Goal: Navigation & Orientation: Find specific page/section

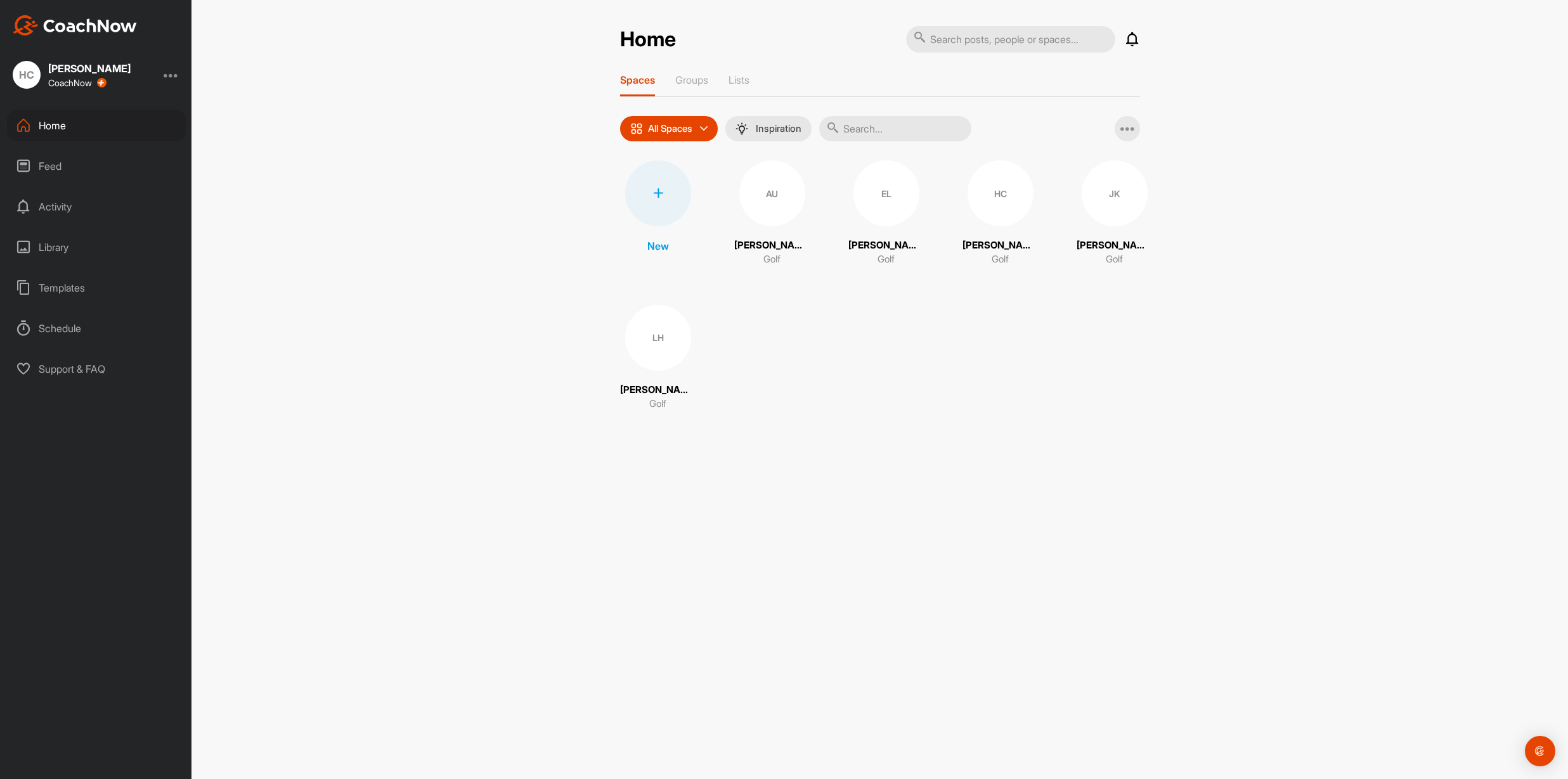
click at [53, 250] on div "Library" at bounding box center [96, 247] width 179 height 32
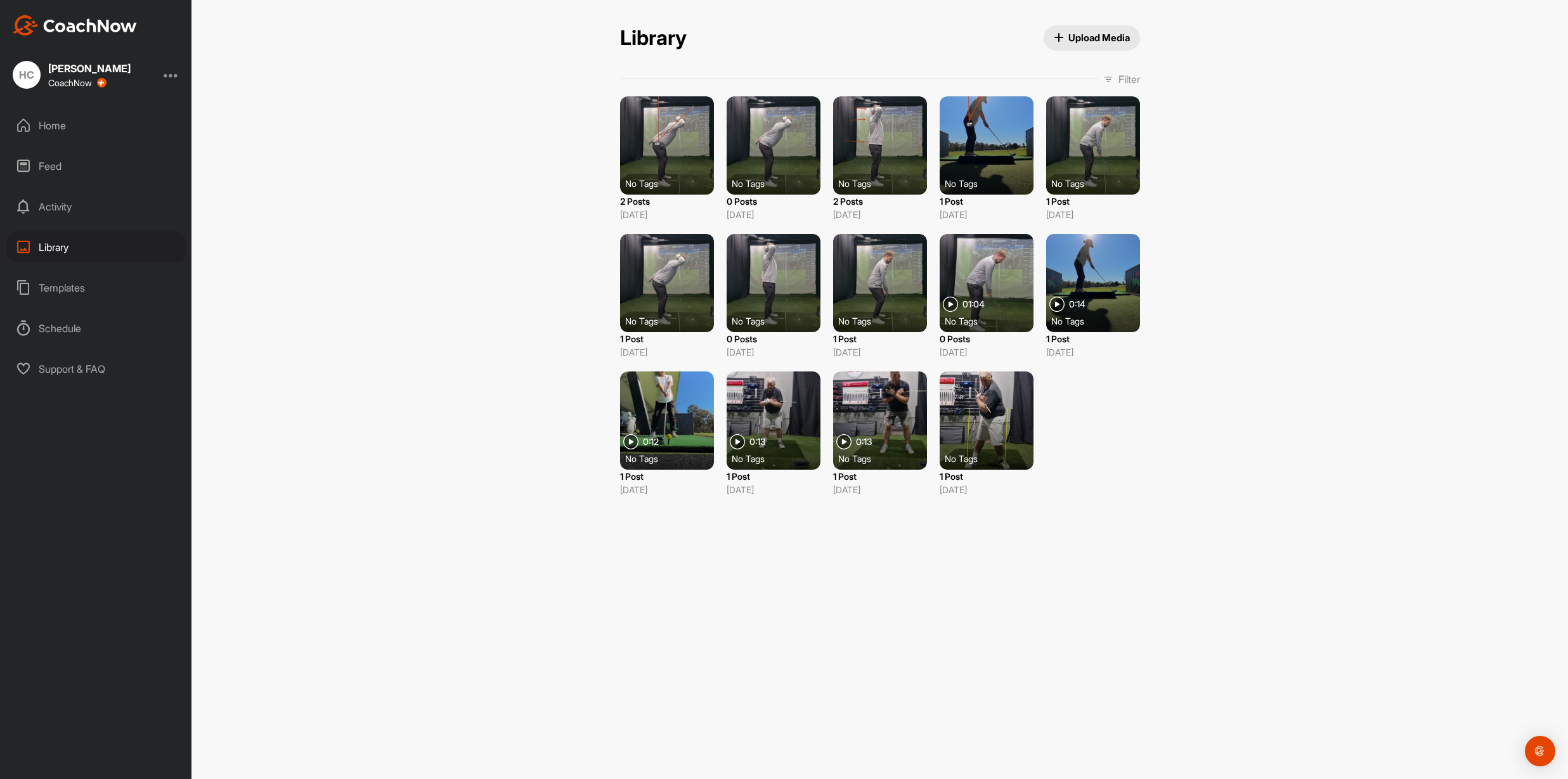
click at [668, 130] on div at bounding box center [667, 146] width 94 height 99
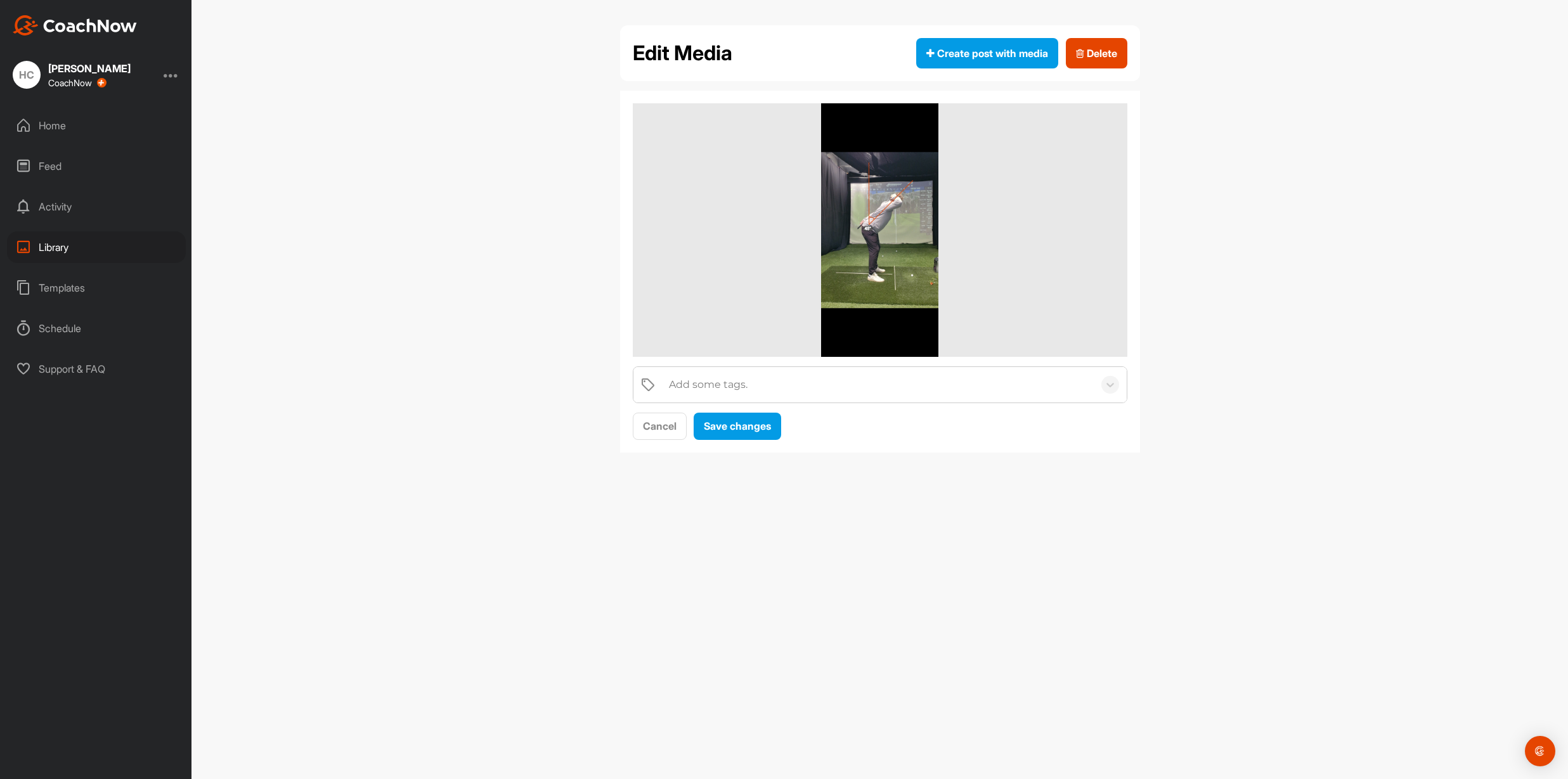
click at [61, 246] on div "Library" at bounding box center [96, 247] width 179 height 32
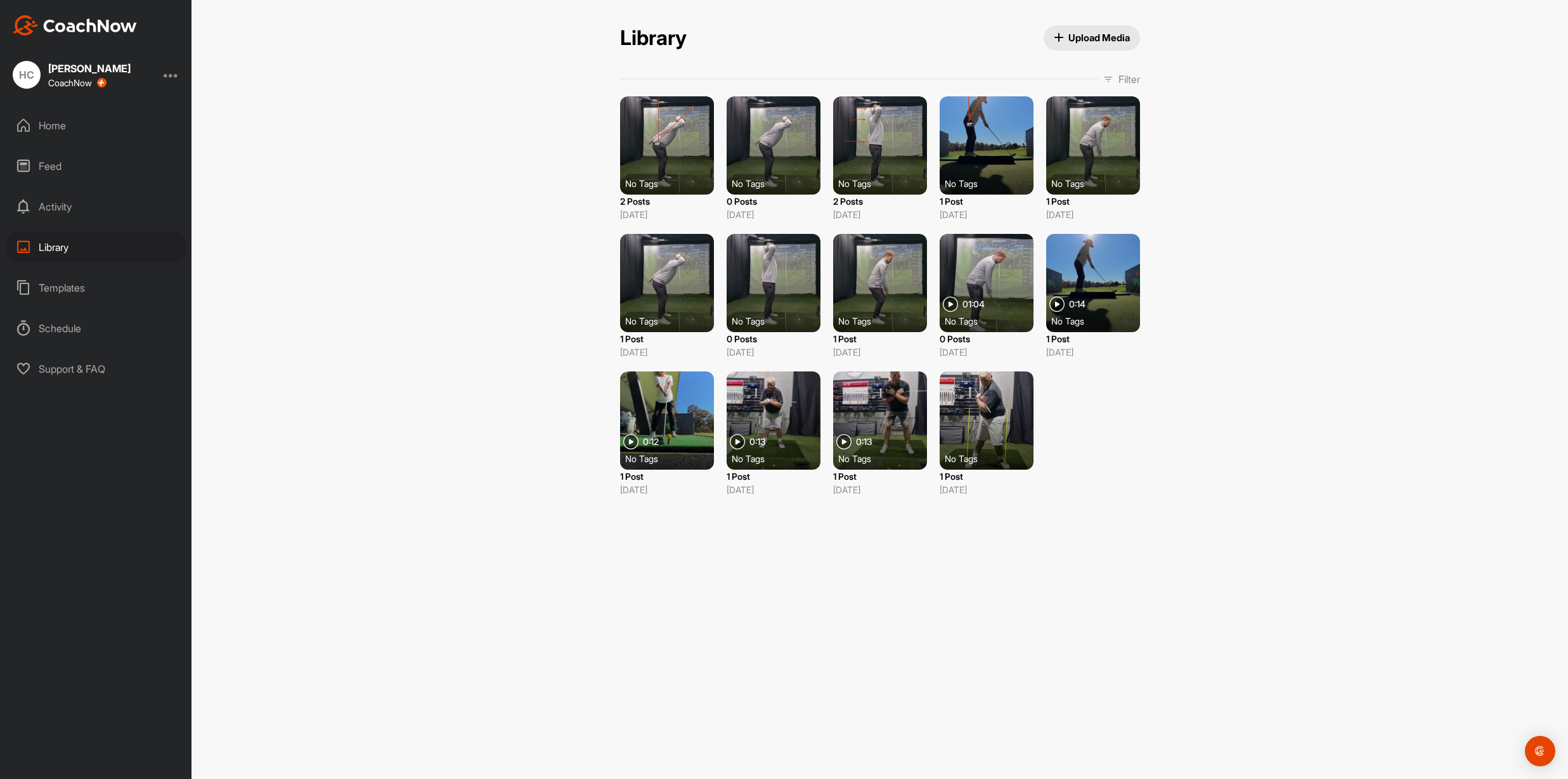
click at [771, 141] on div at bounding box center [774, 146] width 94 height 99
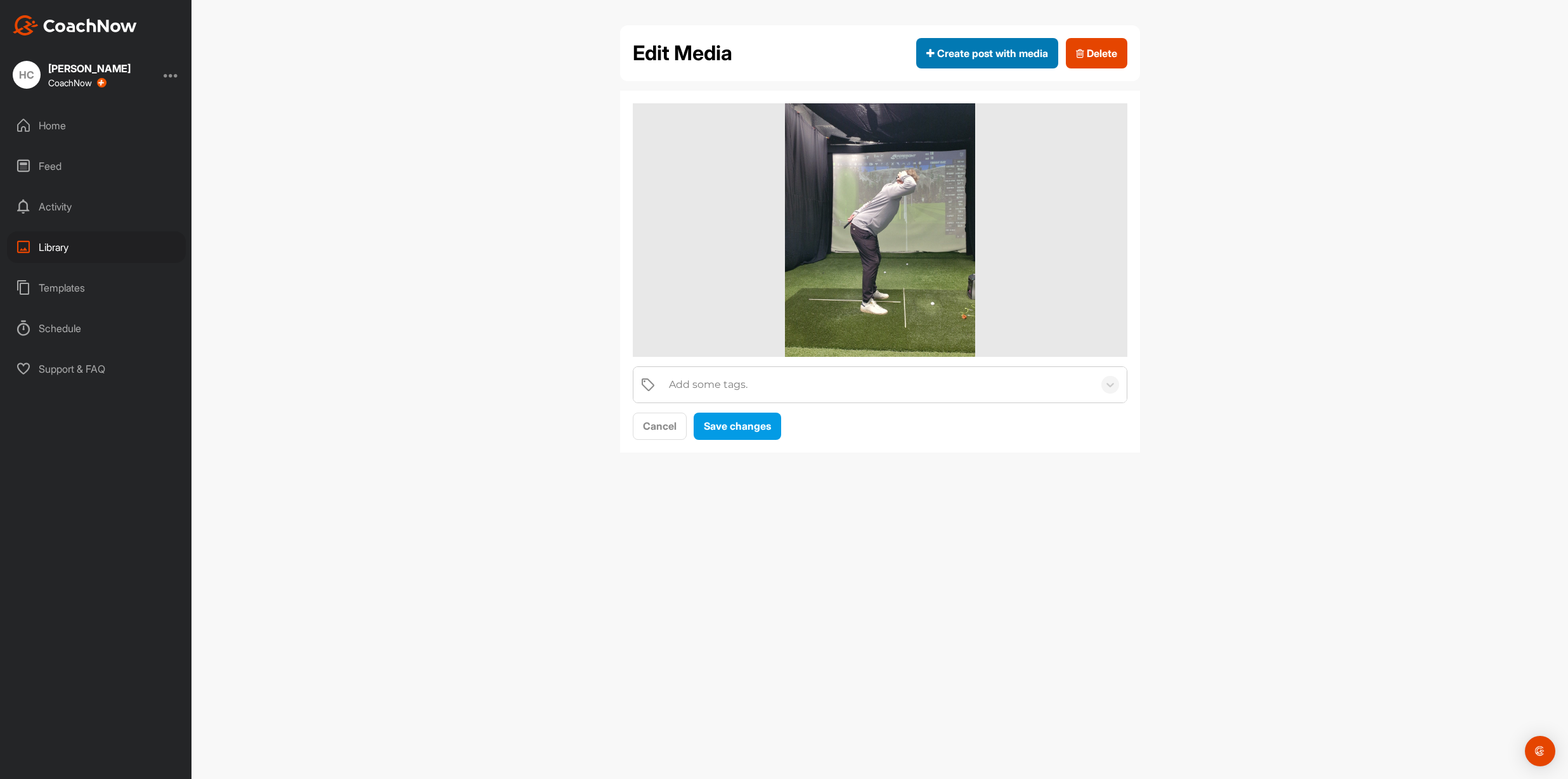
click at [975, 51] on span "Create post with media" at bounding box center [987, 53] width 121 height 15
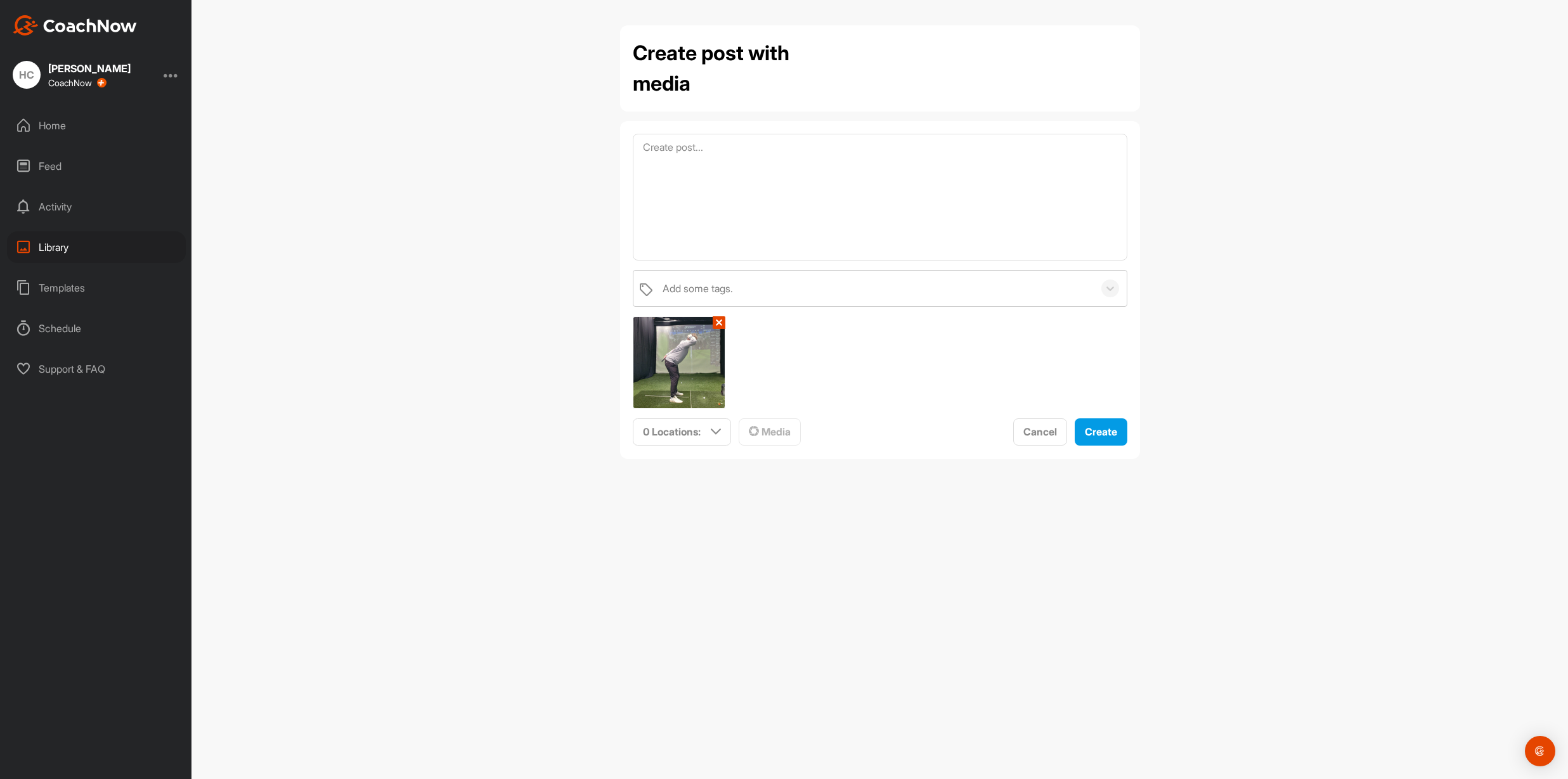
click at [715, 318] on button "✕" at bounding box center [718, 322] width 13 height 13
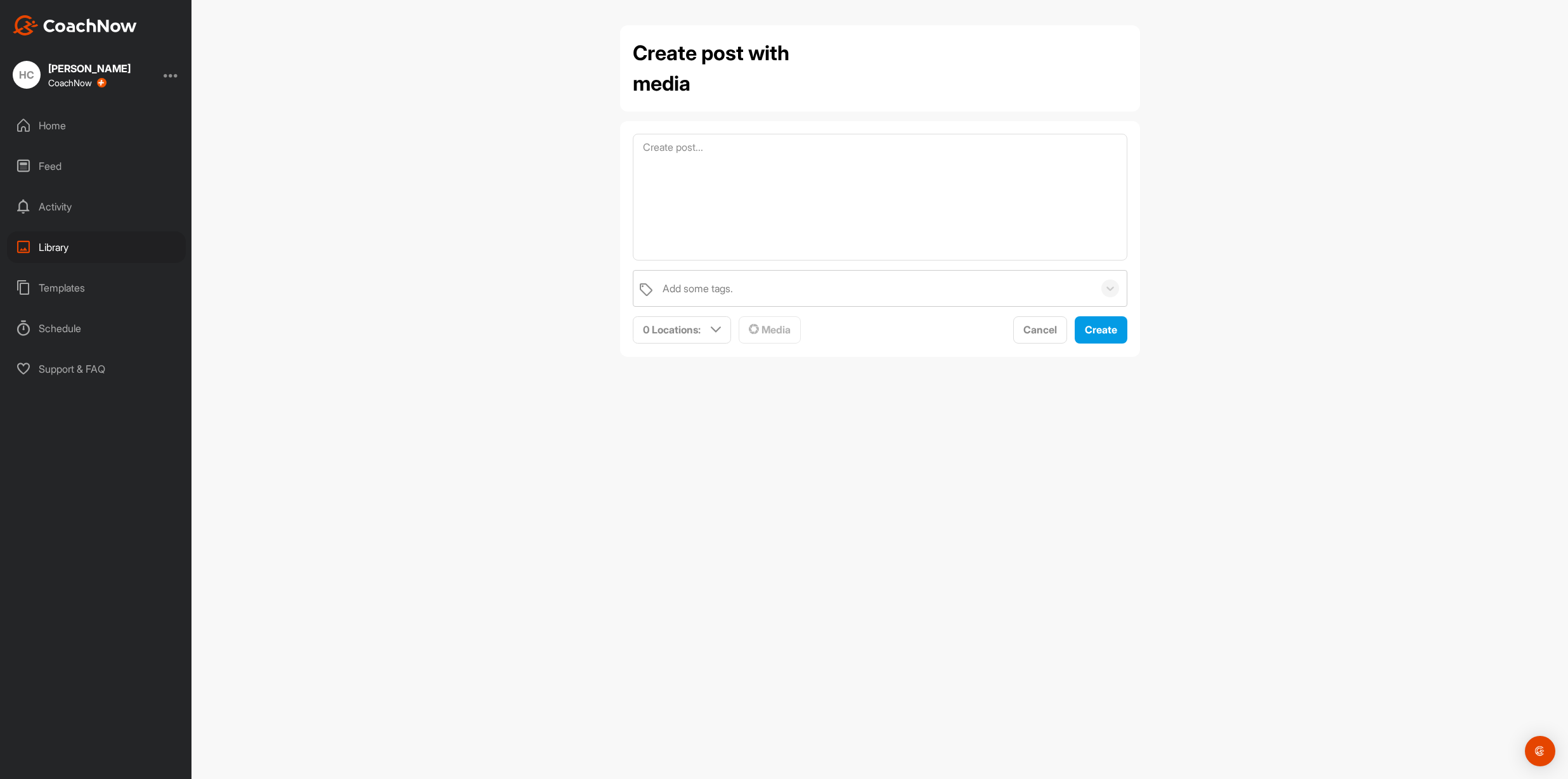
click at [51, 240] on div "Library" at bounding box center [96, 247] width 179 height 32
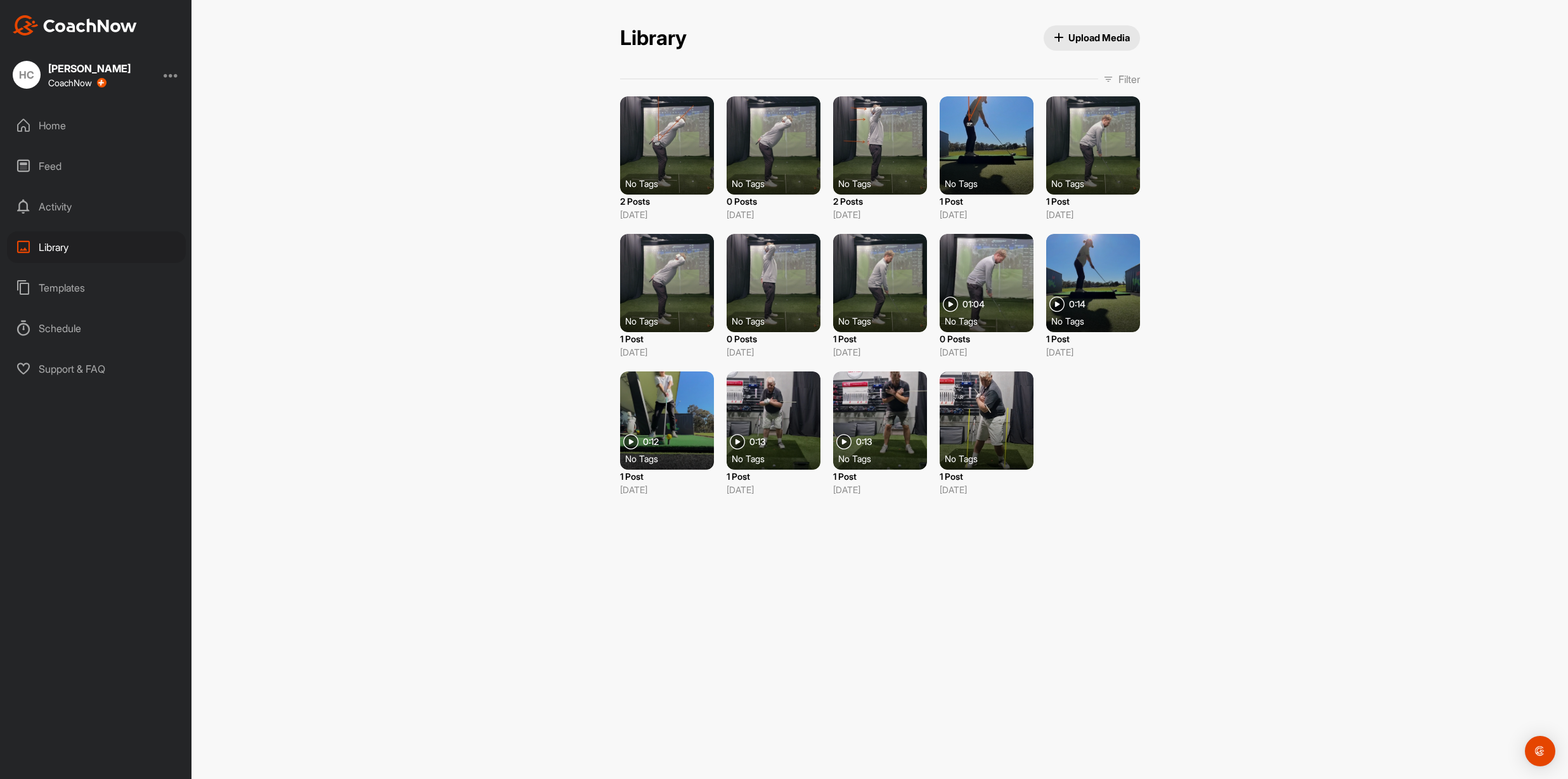
click at [663, 148] on div at bounding box center [667, 146] width 94 height 99
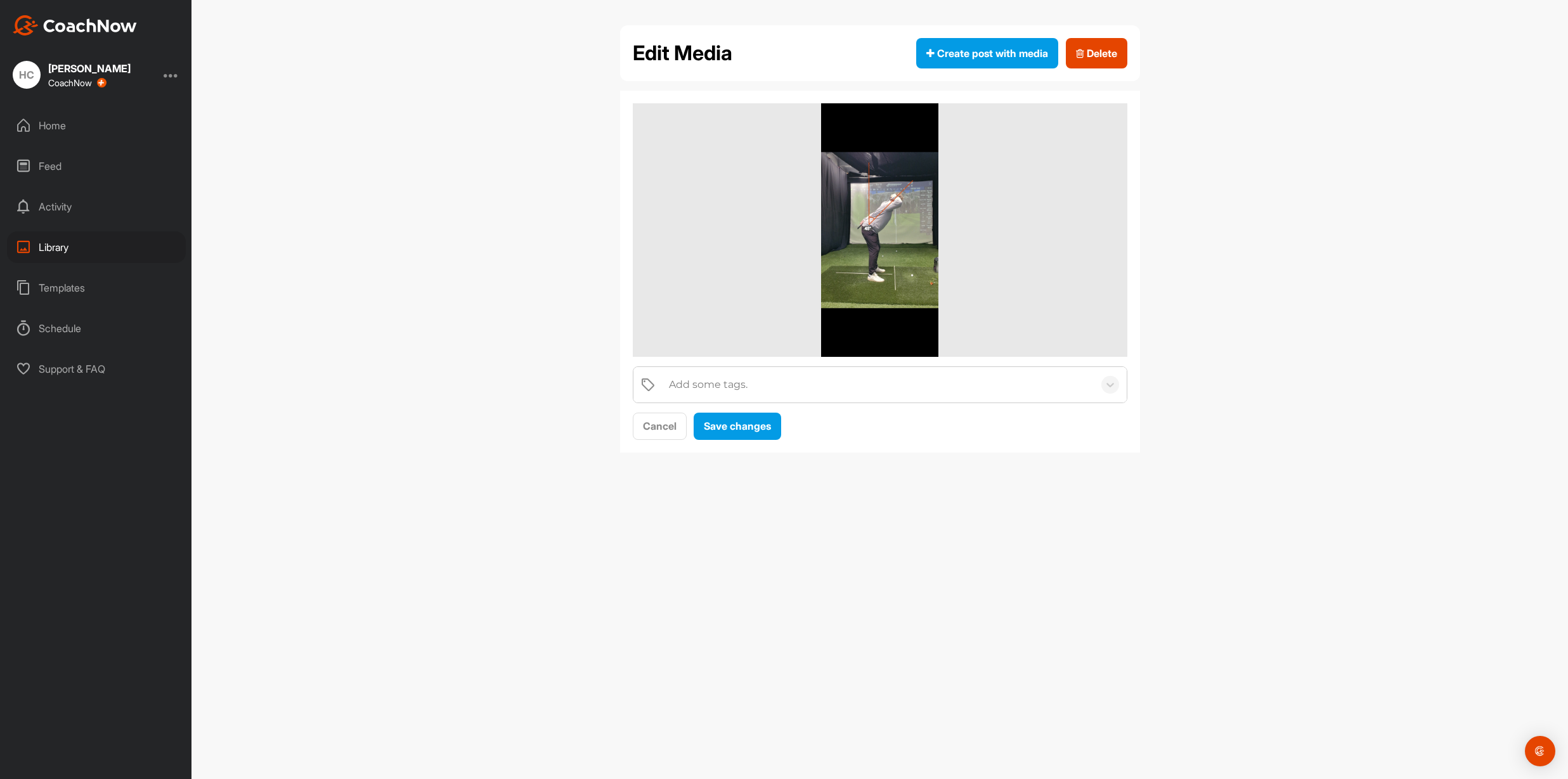
click at [50, 244] on div "Library" at bounding box center [96, 247] width 179 height 32
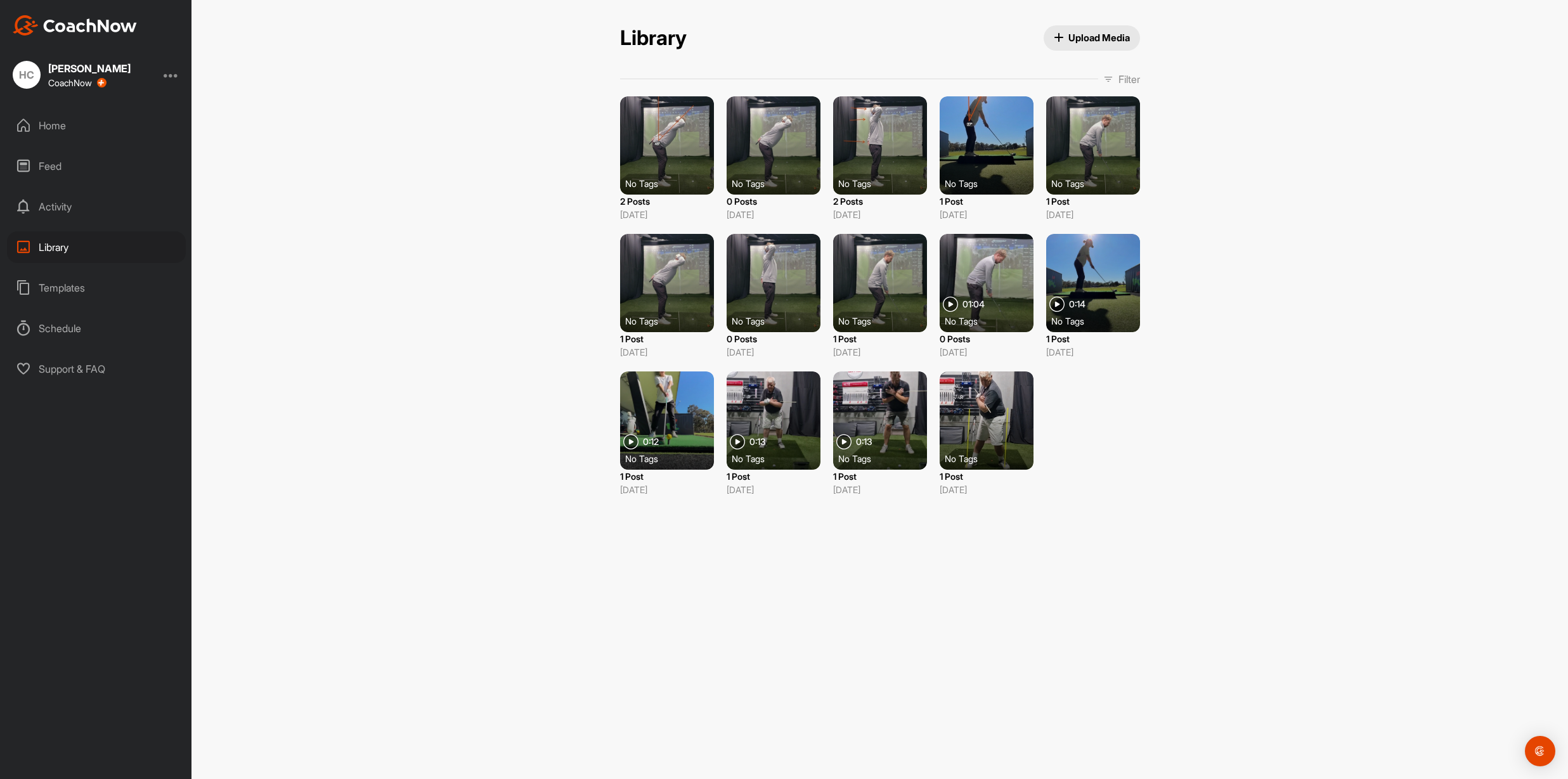
click at [781, 145] on div at bounding box center [774, 146] width 94 height 99
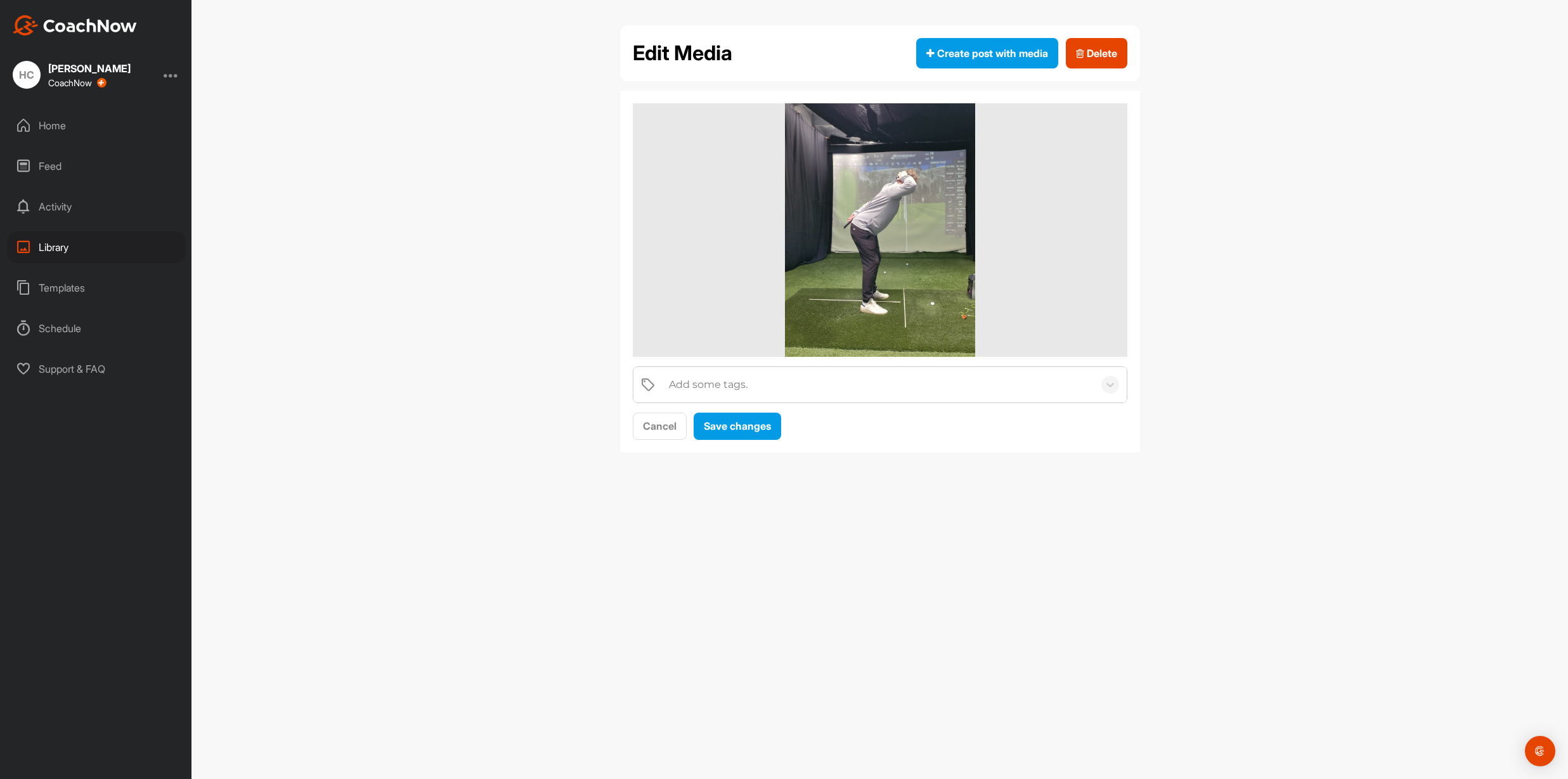
click at [55, 121] on div "Home" at bounding box center [96, 126] width 179 height 32
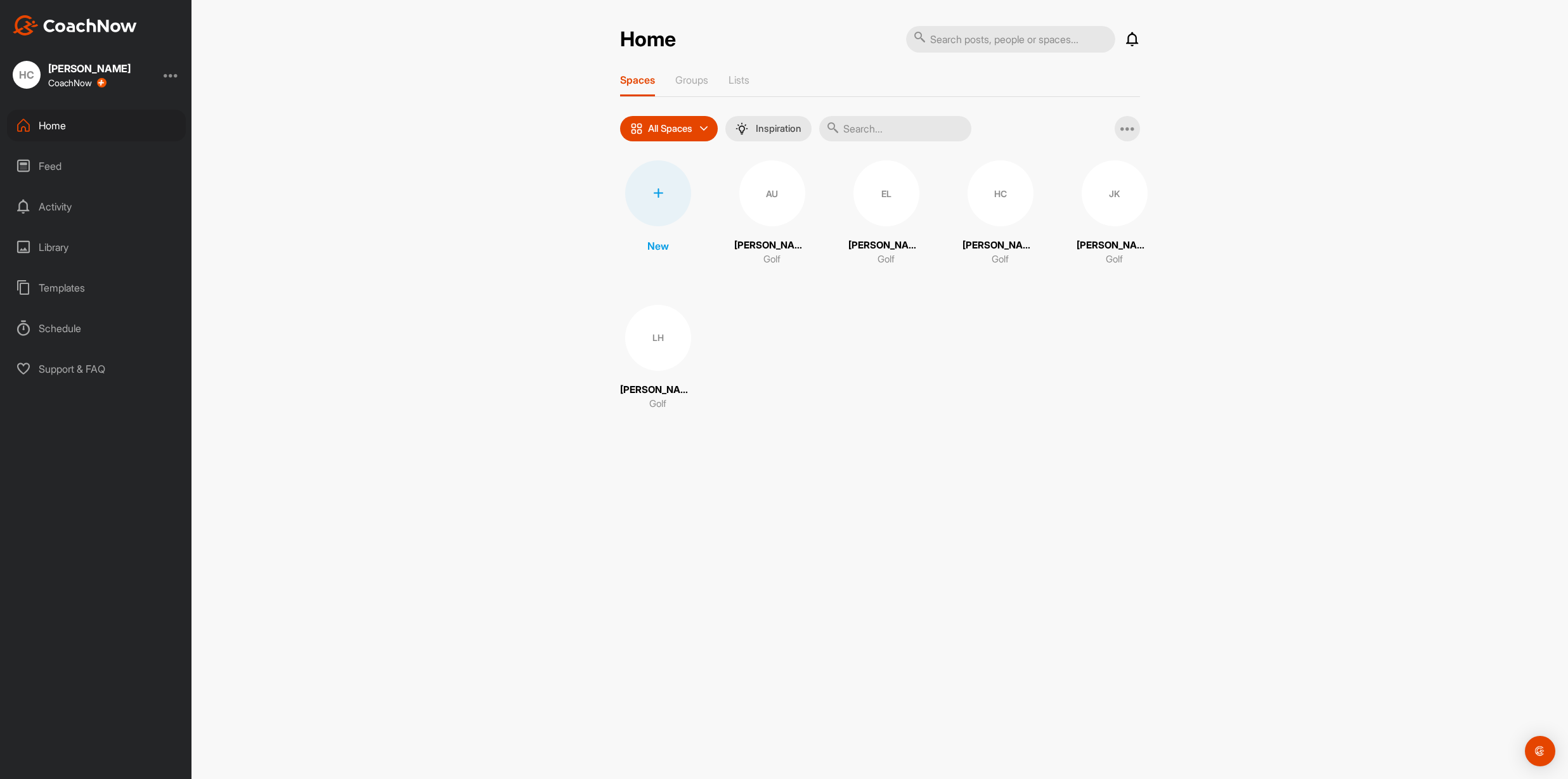
click at [670, 332] on div "LH" at bounding box center [658, 338] width 66 height 66
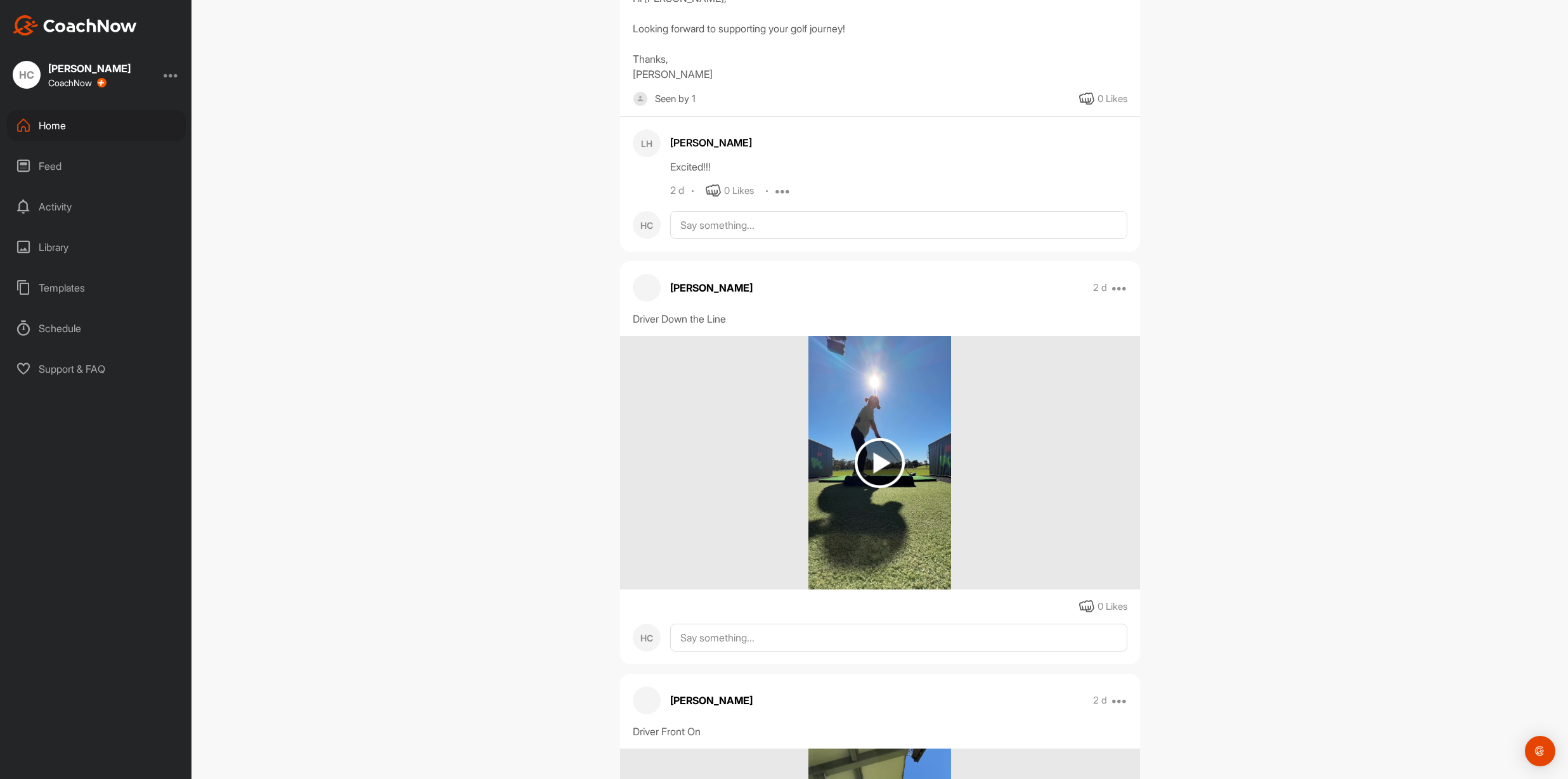
scroll to position [525, 0]
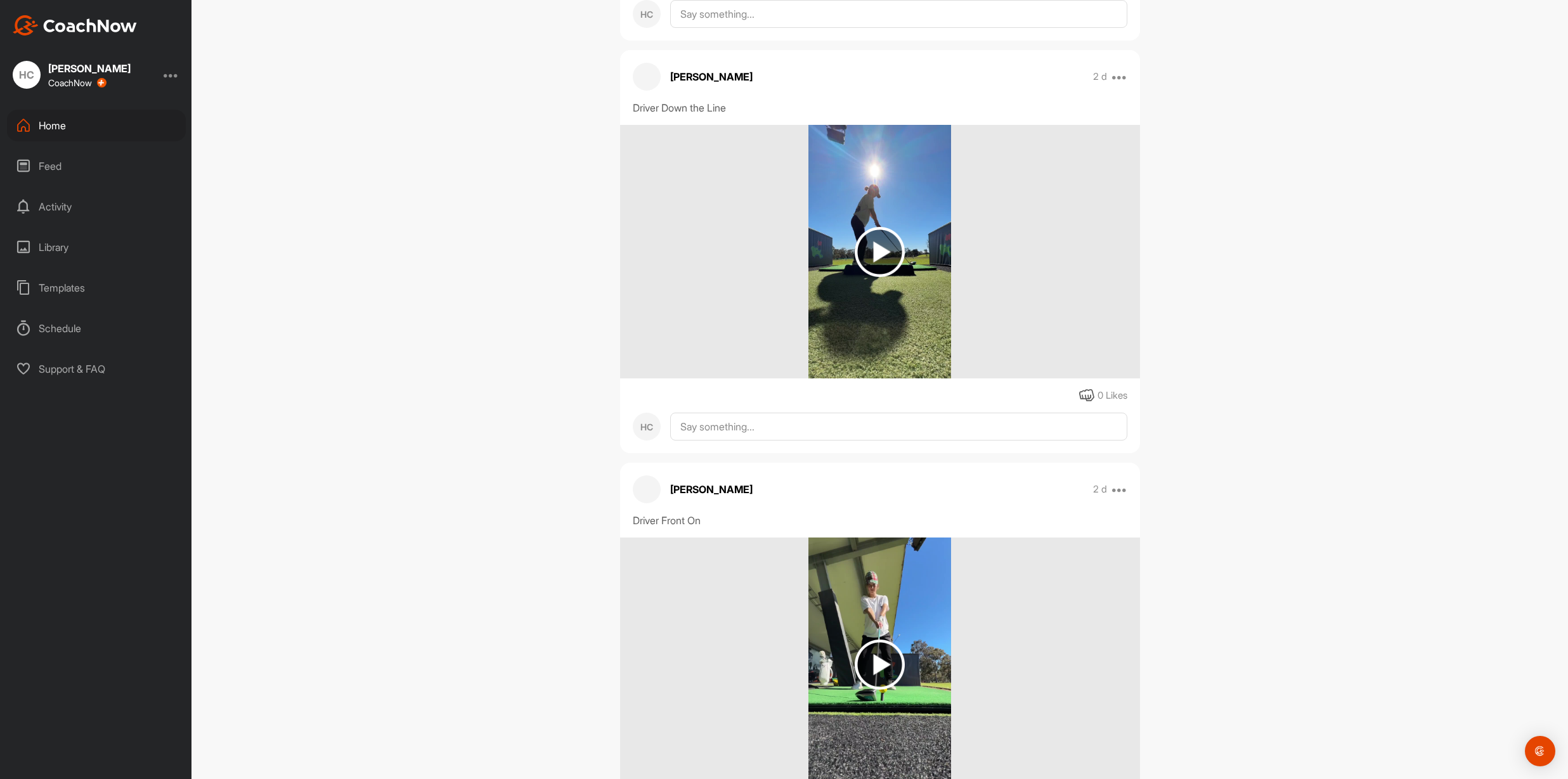
click at [876, 247] on img at bounding box center [879, 252] width 50 height 50
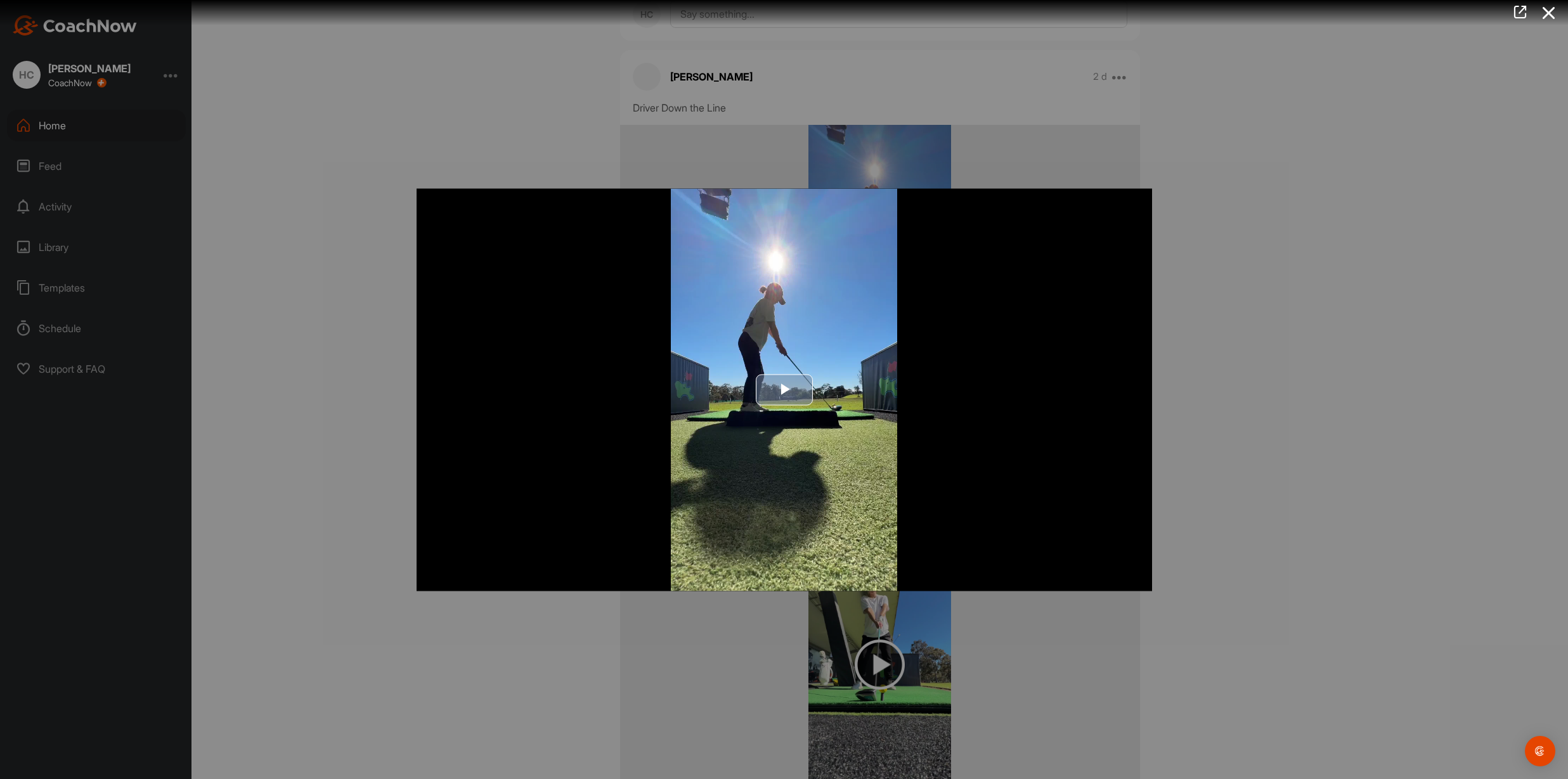
click at [784, 390] on span "Video Player" at bounding box center [784, 390] width 0 height 0
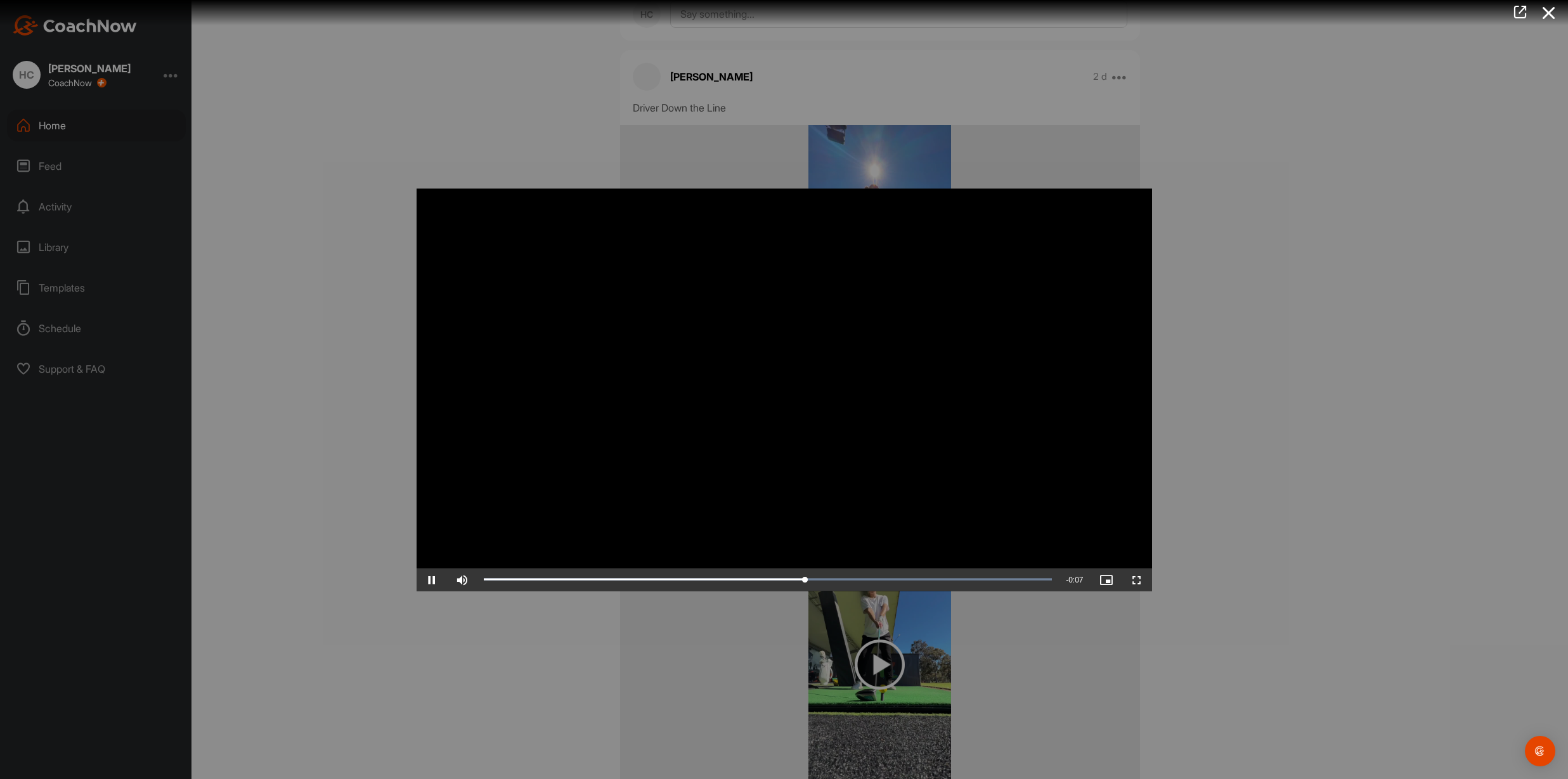
click at [901, 400] on video "Video Player" at bounding box center [784, 389] width 735 height 403
click at [1253, 334] on div at bounding box center [784, 389] width 1568 height 779
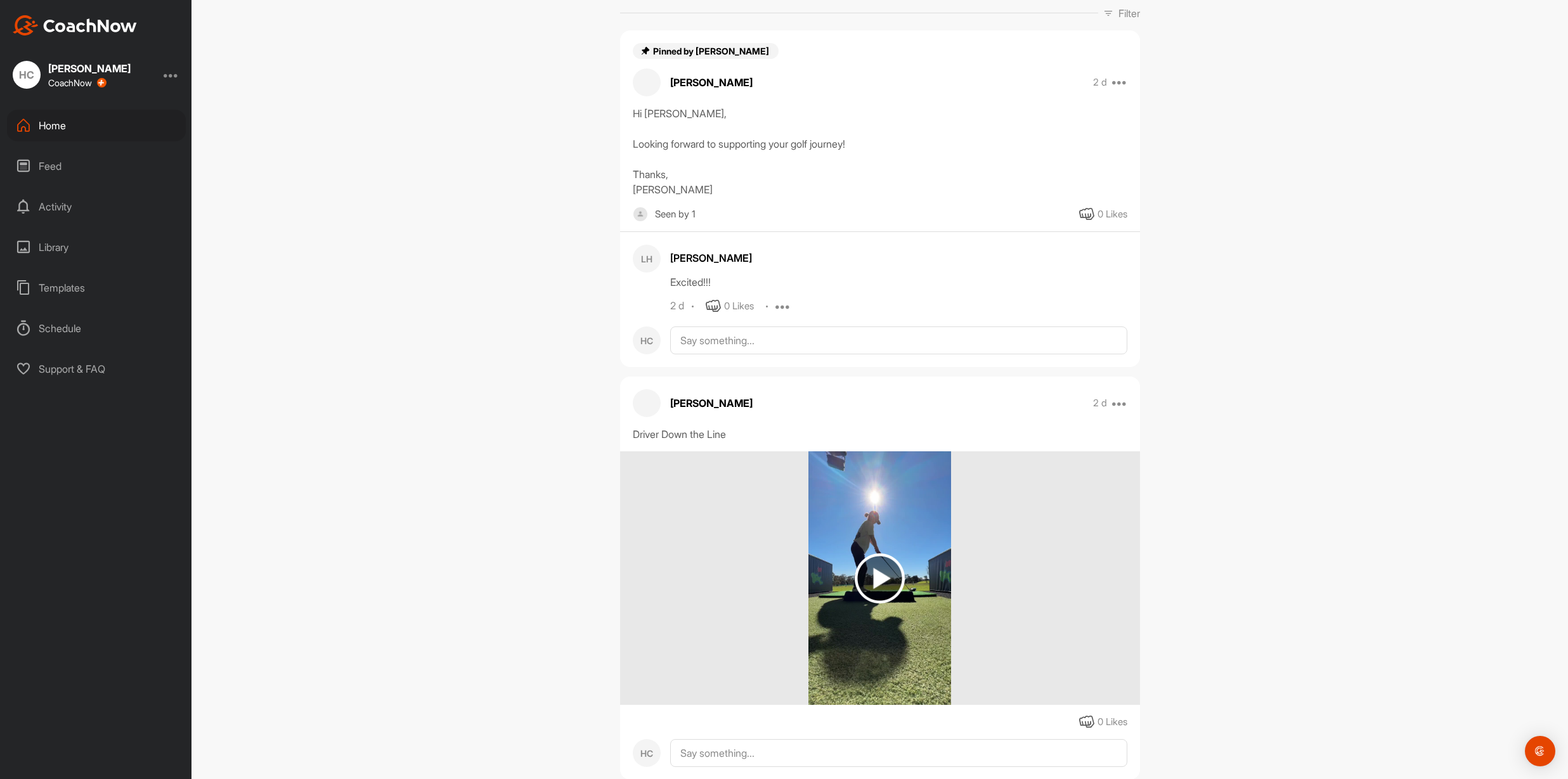
scroll to position [0, 0]
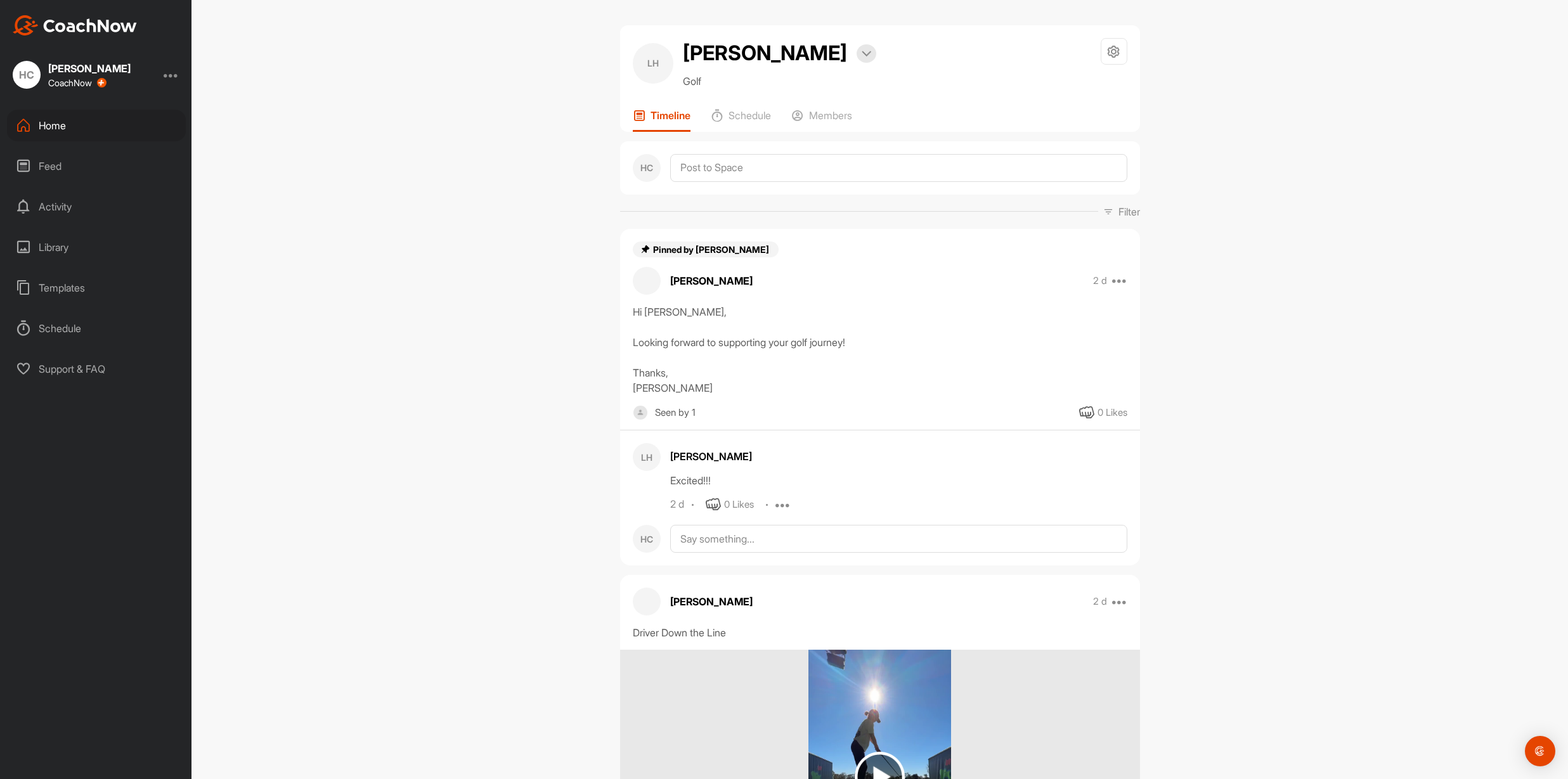
click at [50, 243] on div "Library" at bounding box center [96, 247] width 179 height 32
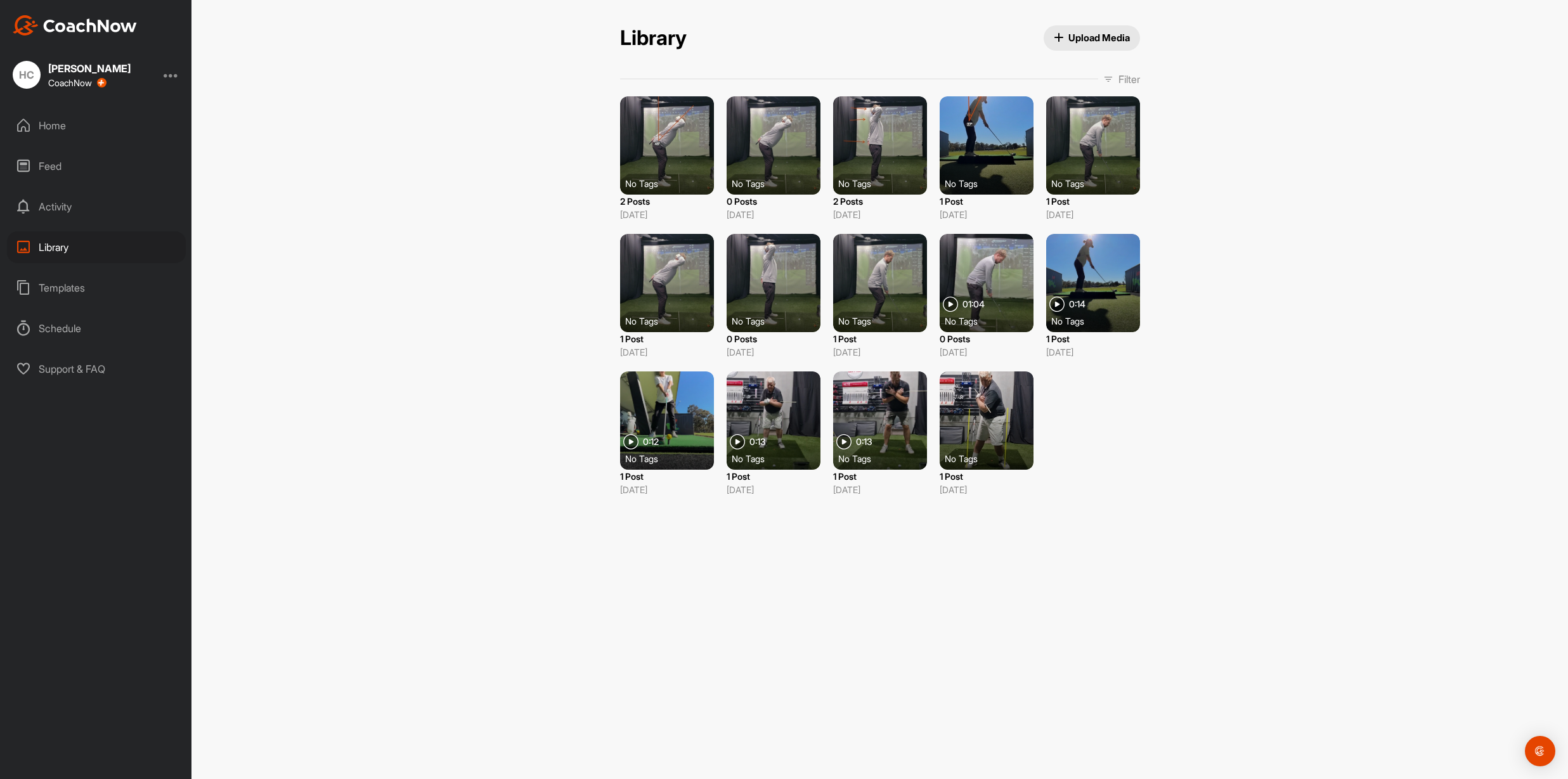
click at [1216, 341] on div "Library Upload Media Filter Media Type Images Videos Audio Documents Sort by Cr…" at bounding box center [879, 389] width 1376 height 779
click at [25, 115] on div "Home" at bounding box center [96, 126] width 179 height 32
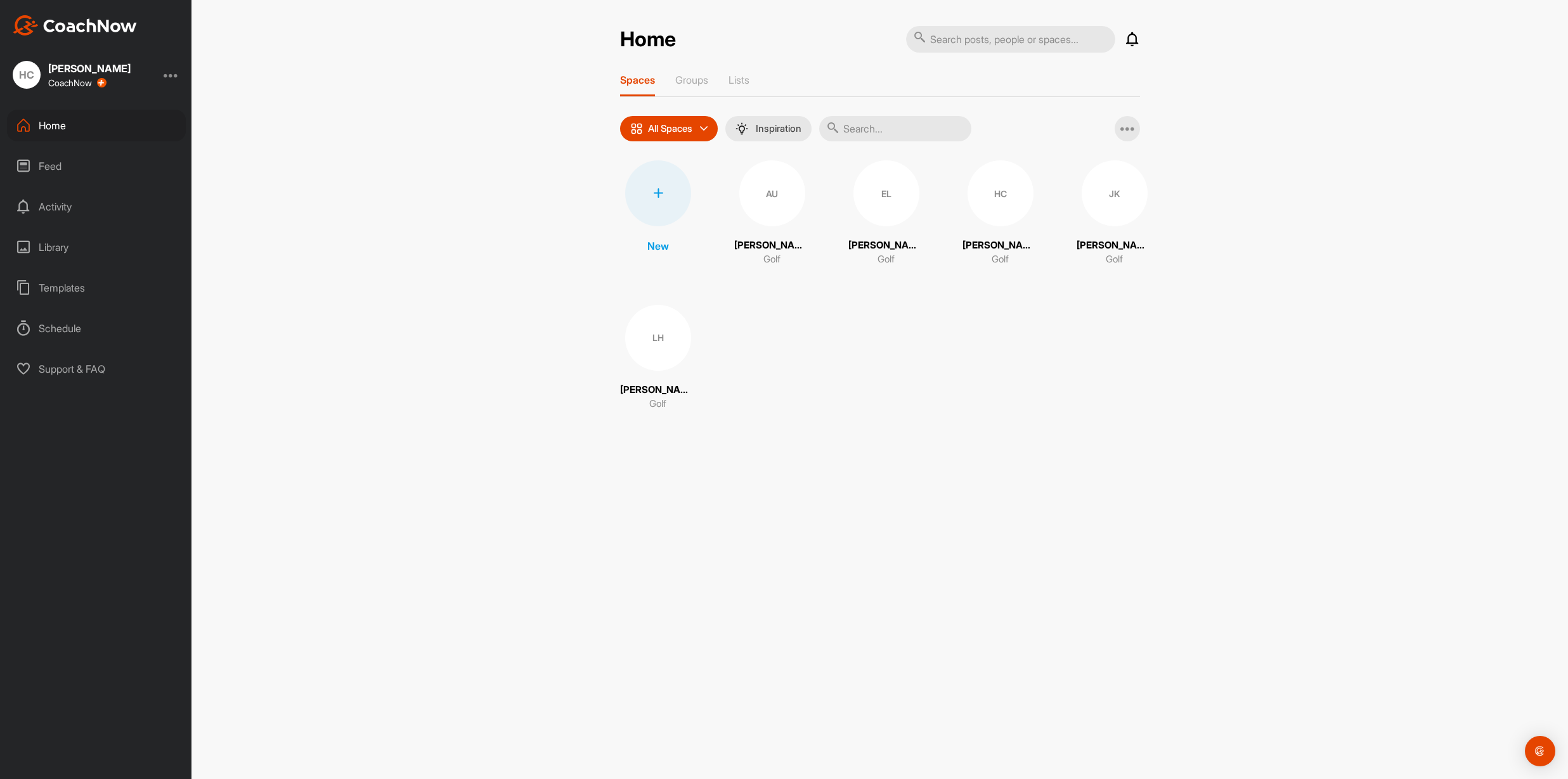
click at [988, 196] on div "HC" at bounding box center [1000, 193] width 66 height 66
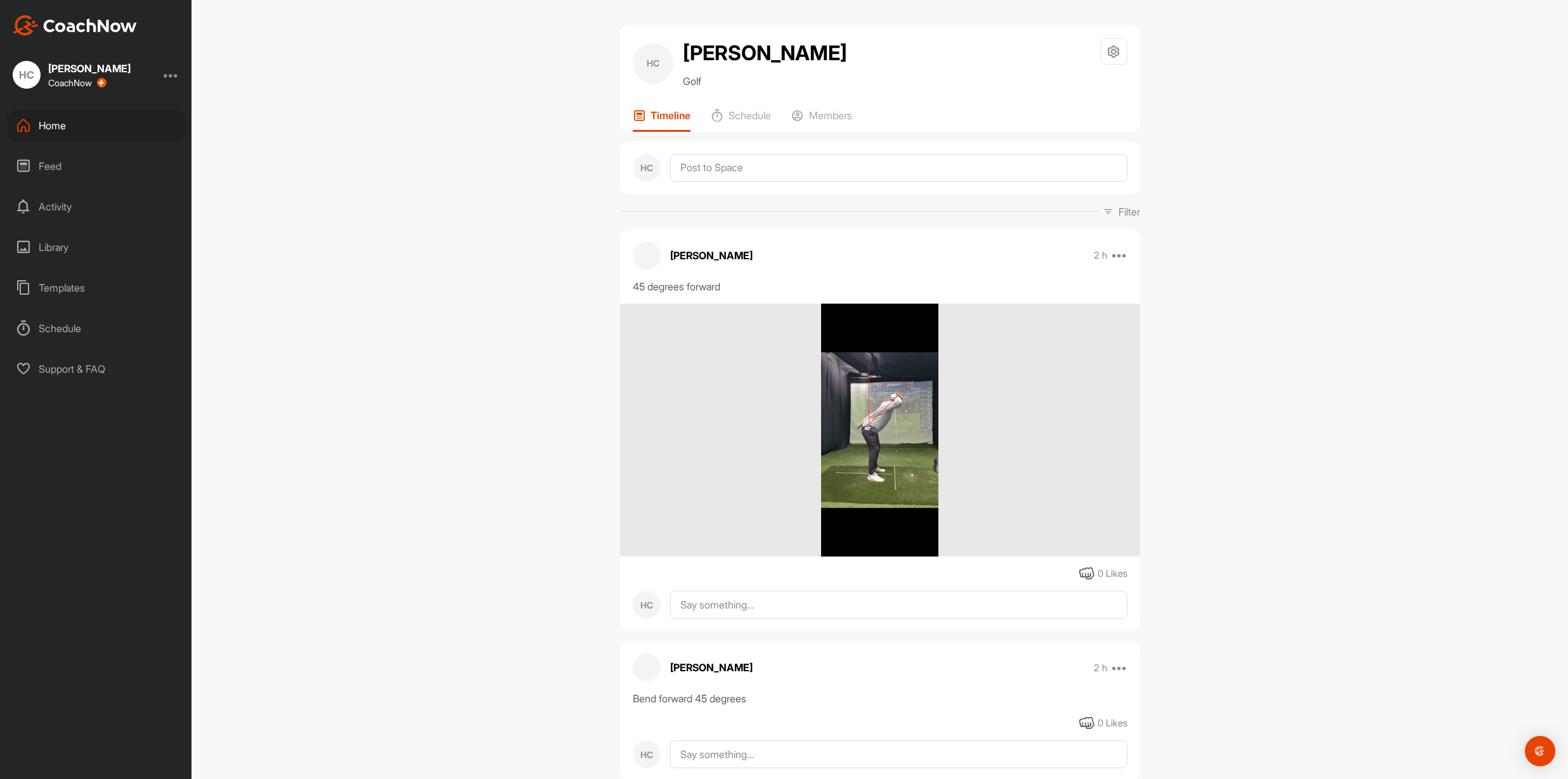
click at [65, 118] on div "Home" at bounding box center [96, 126] width 179 height 32
